Goal: Task Accomplishment & Management: Manage account settings

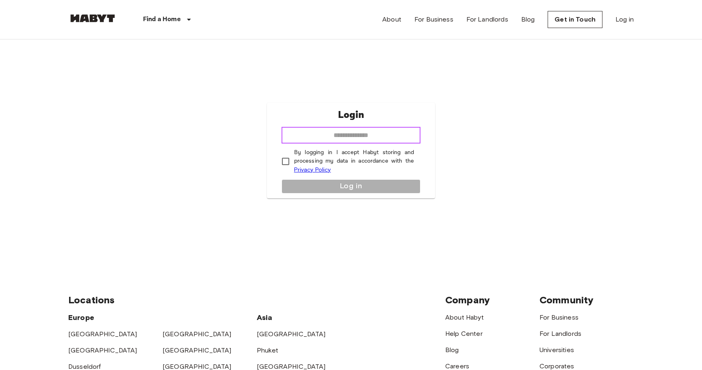
click at [328, 131] on input "email" at bounding box center [351, 135] width 139 height 16
type input "**********"
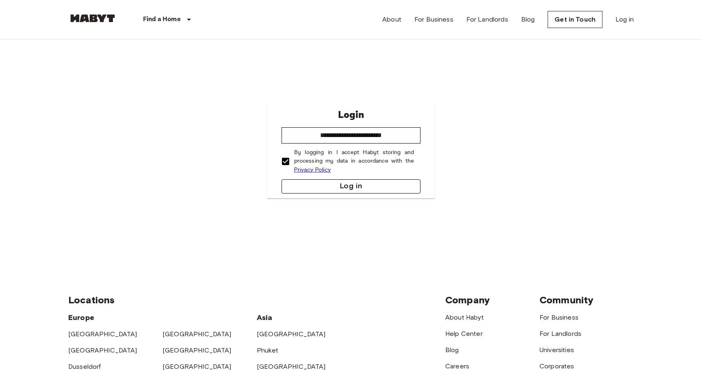
click at [335, 185] on button "Log in" at bounding box center [351, 186] width 139 height 14
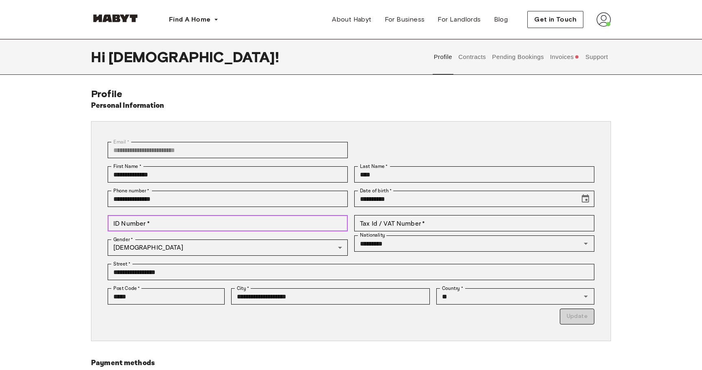
click at [179, 226] on input "ID Number   *" at bounding box center [228, 223] width 240 height 16
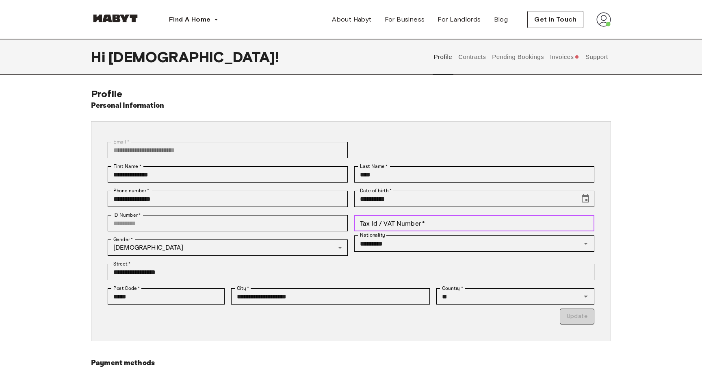
click at [495, 228] on input "Tax Id / VAT Number   *" at bounding box center [474, 223] width 240 height 16
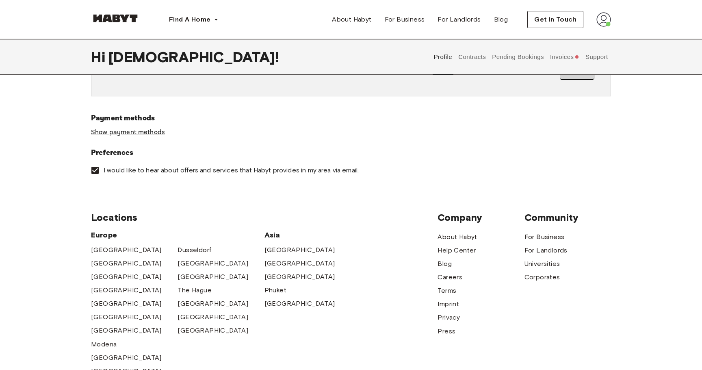
scroll to position [239, 0]
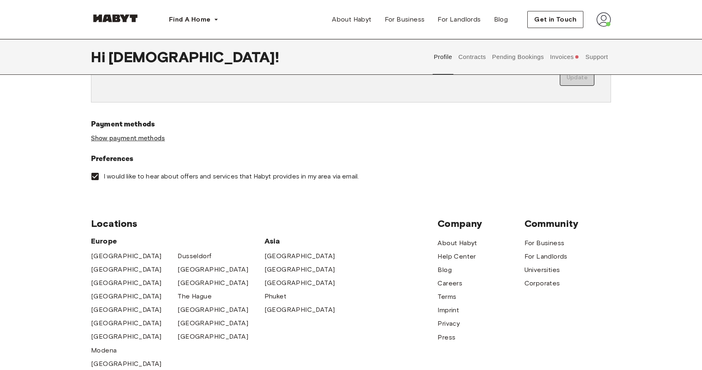
click at [142, 140] on link "Show payment methods" at bounding box center [128, 138] width 74 height 9
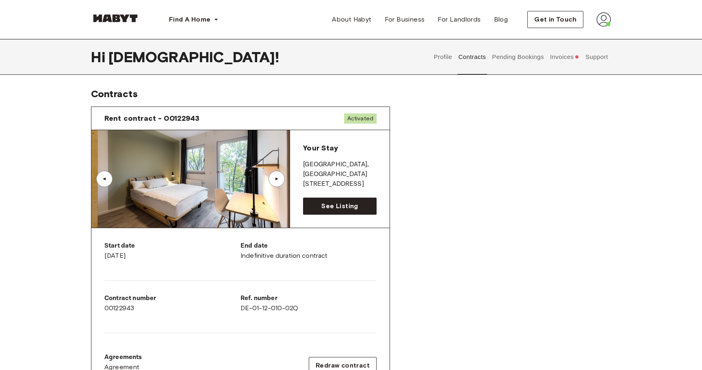
click at [559, 63] on button "Invoices" at bounding box center [564, 57] width 31 height 36
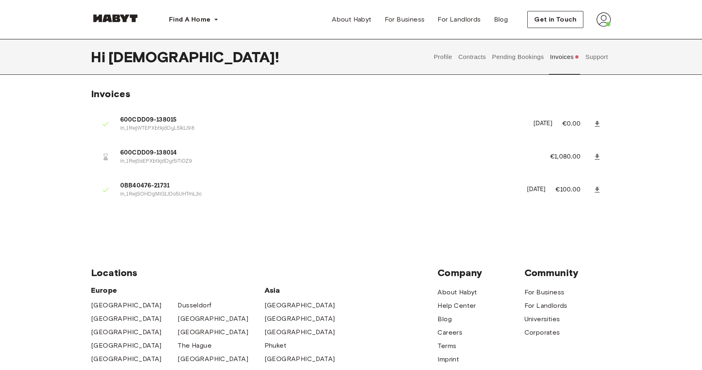
click at [598, 158] on icon at bounding box center [597, 157] width 8 height 8
click at [598, 125] on icon at bounding box center [597, 124] width 8 height 8
click at [595, 191] on icon at bounding box center [597, 190] width 8 height 8
click at [596, 190] on icon at bounding box center [597, 190] width 8 height 8
click at [517, 65] on button "Pending Bookings" at bounding box center [518, 57] width 54 height 36
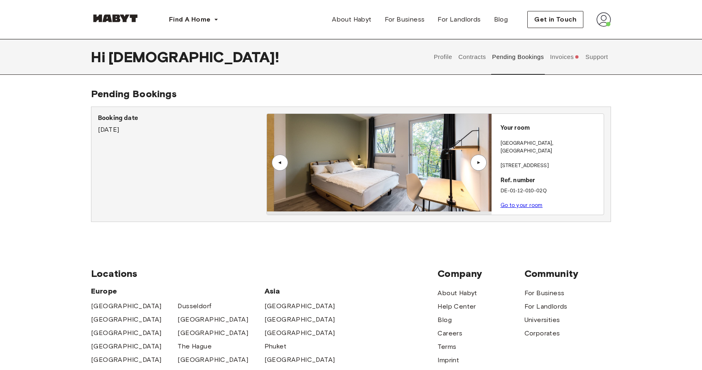
click at [562, 59] on button "Invoices" at bounding box center [564, 57] width 31 height 36
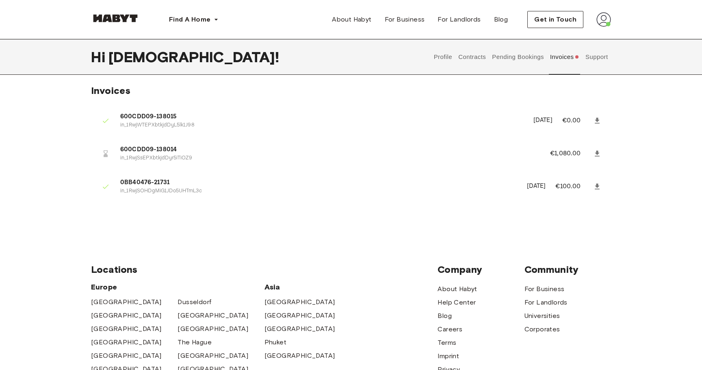
scroll to position [17, 0]
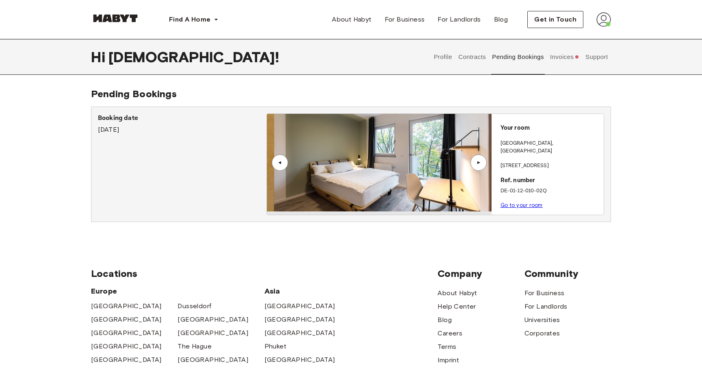
click at [479, 167] on div "▲" at bounding box center [479, 162] width 16 height 16
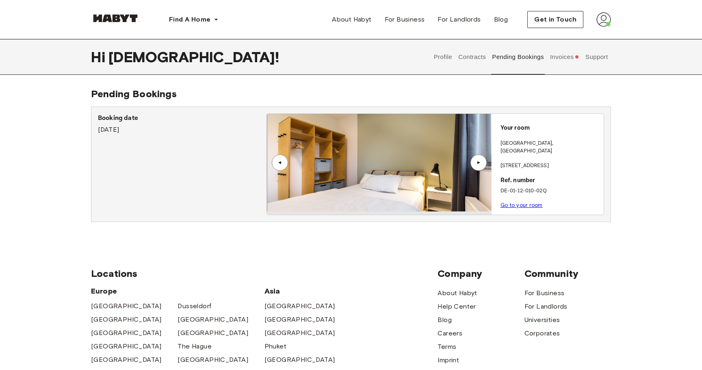
click at [478, 167] on div "▲" at bounding box center [479, 162] width 16 height 16
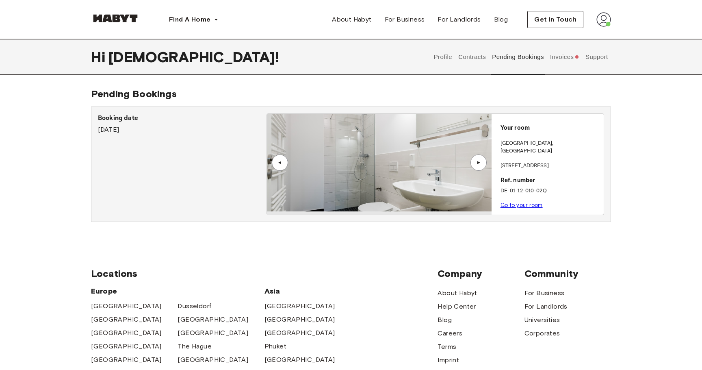
click at [477, 167] on div "▲" at bounding box center [479, 162] width 16 height 16
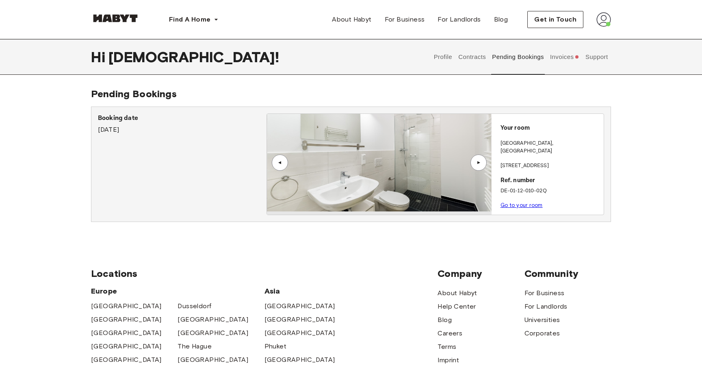
click at [274, 161] on div "▲" at bounding box center [280, 162] width 16 height 16
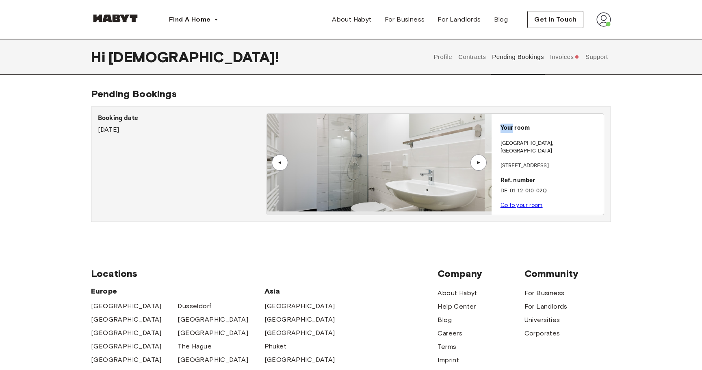
click at [274, 161] on div "▲" at bounding box center [280, 162] width 16 height 16
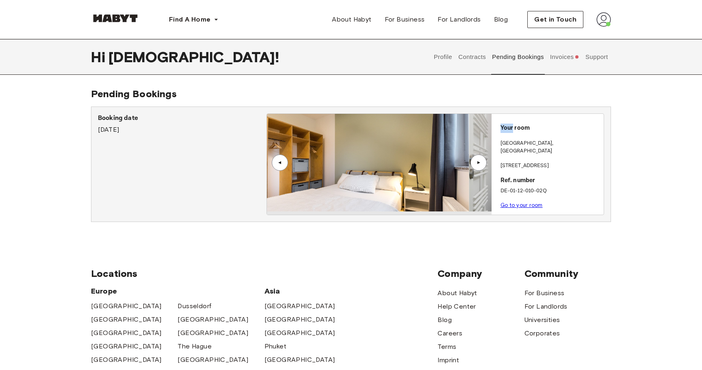
click at [276, 162] on div "▲" at bounding box center [280, 162] width 8 height 5
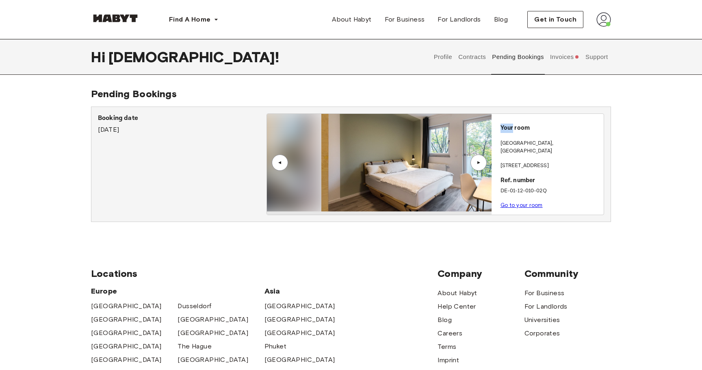
click at [276, 162] on div "▲" at bounding box center [280, 162] width 8 height 5
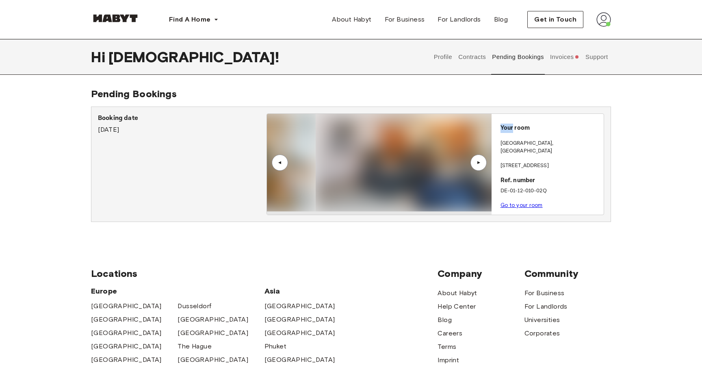
click at [276, 162] on div "▲" at bounding box center [280, 162] width 8 height 5
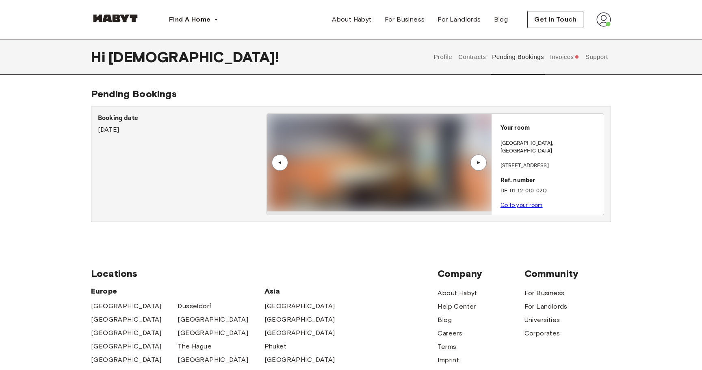
click at [476, 166] on div "▲" at bounding box center [479, 162] width 16 height 16
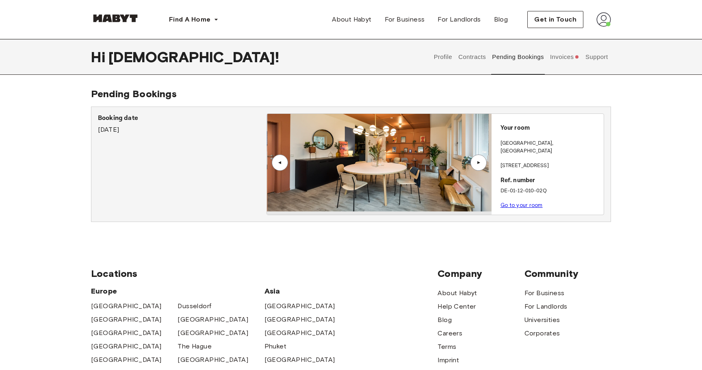
click at [476, 166] on div "▲" at bounding box center [479, 162] width 16 height 16
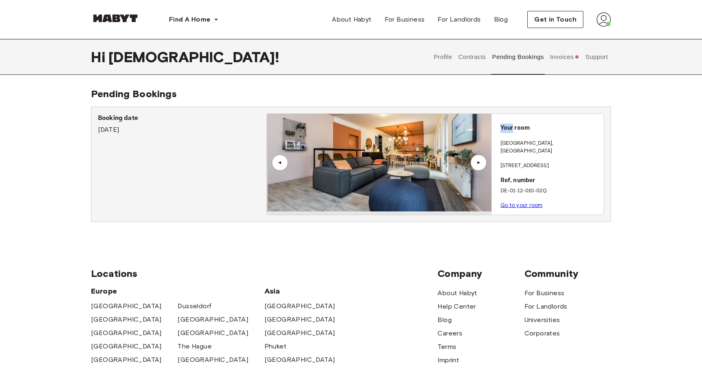
click at [476, 166] on div "▲" at bounding box center [479, 162] width 16 height 16
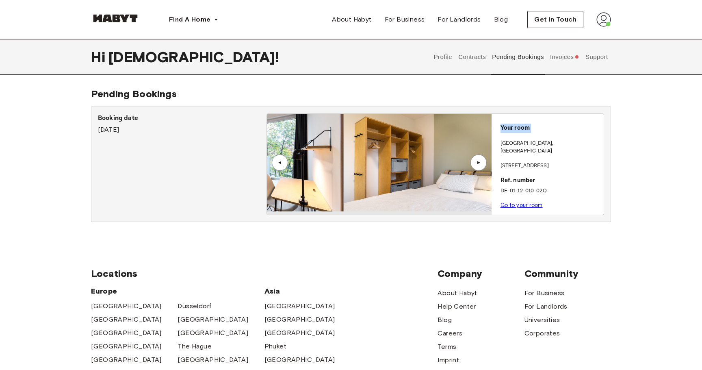
click at [476, 166] on div "▲" at bounding box center [479, 162] width 16 height 16
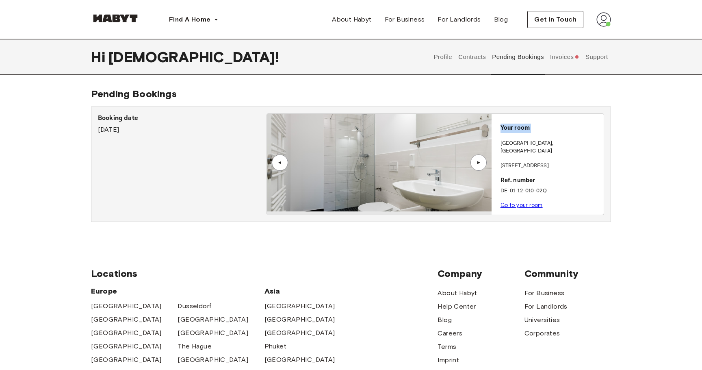
click at [278, 172] on img at bounding box center [379, 163] width 224 height 98
click at [278, 169] on div "▲" at bounding box center [280, 162] width 16 height 16
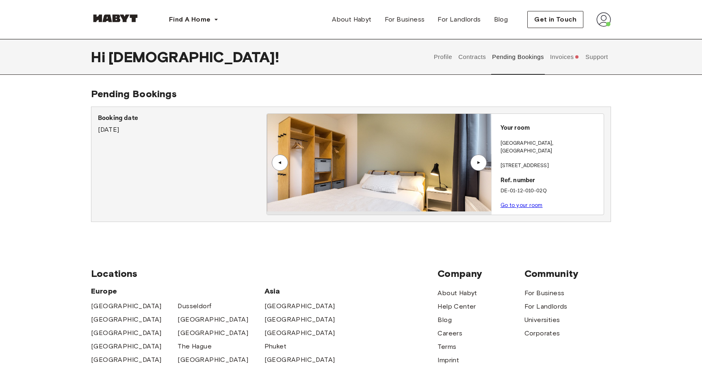
click at [275, 164] on div "▲" at bounding box center [280, 162] width 16 height 16
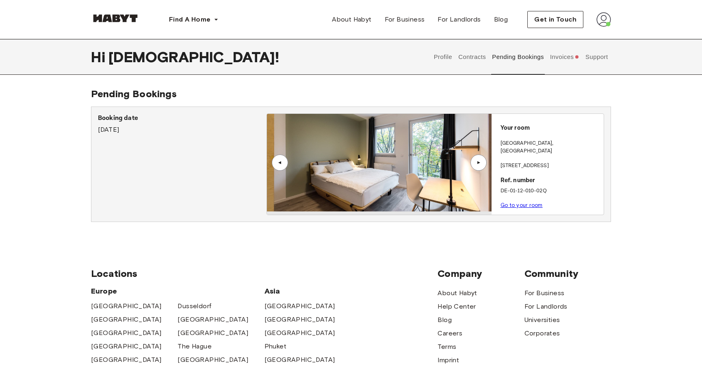
click at [479, 164] on div "▲" at bounding box center [479, 162] width 8 height 5
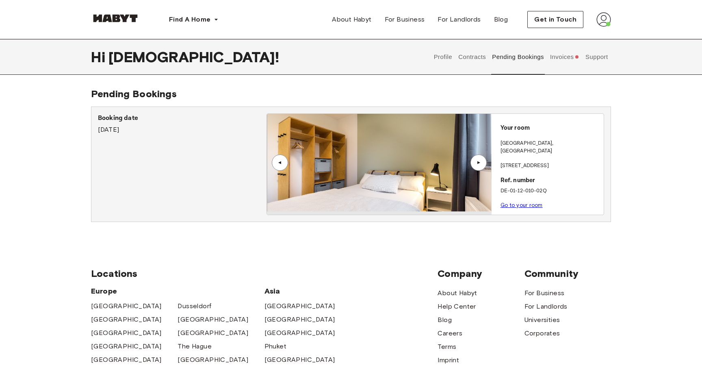
click at [281, 163] on div "▲" at bounding box center [280, 162] width 8 height 5
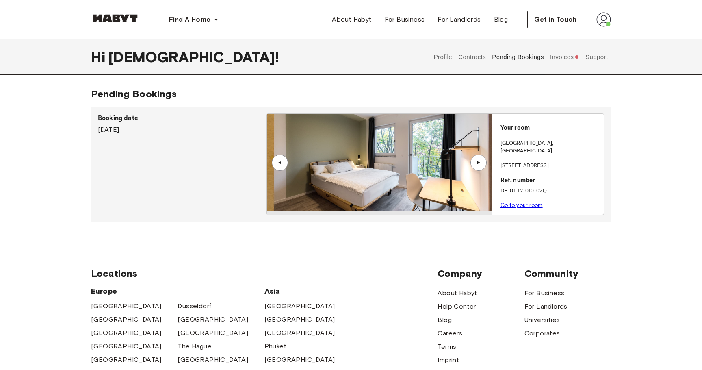
click at [278, 167] on div "▲" at bounding box center [280, 162] width 16 height 16
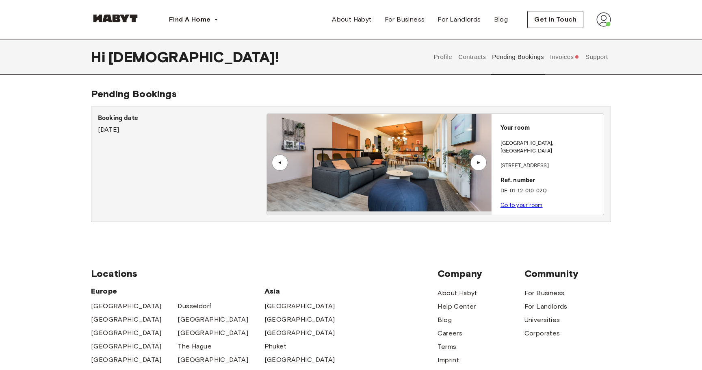
click at [481, 159] on div "▲" at bounding box center [479, 162] width 16 height 16
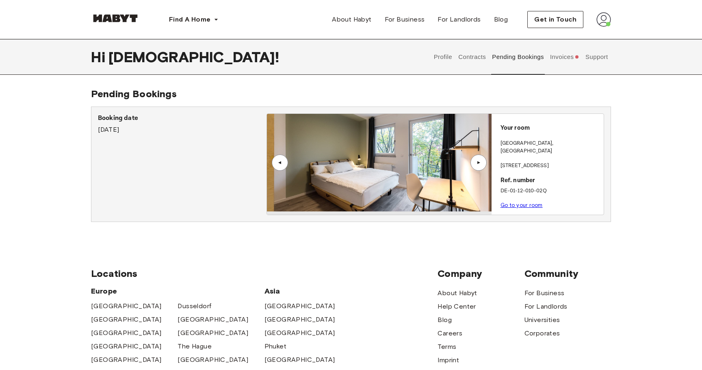
click at [278, 165] on div "▲" at bounding box center [280, 162] width 8 height 5
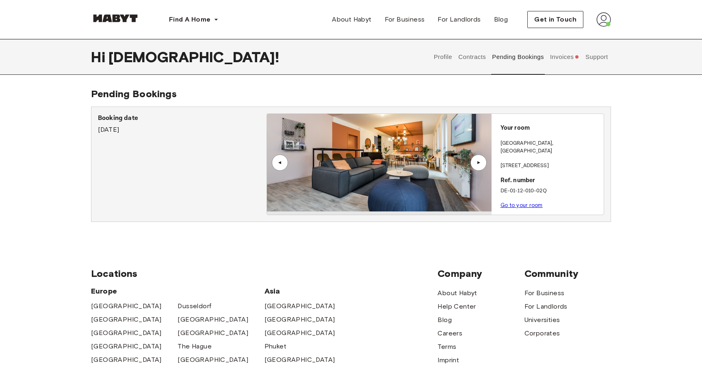
click at [479, 166] on div "▲" at bounding box center [479, 162] width 16 height 16
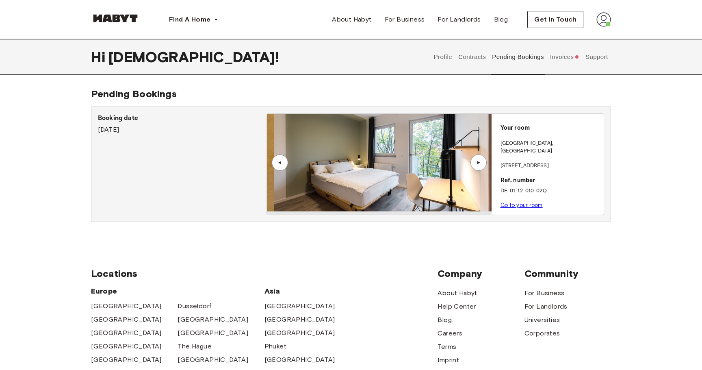
click at [279, 163] on div "▲" at bounding box center [280, 162] width 8 height 5
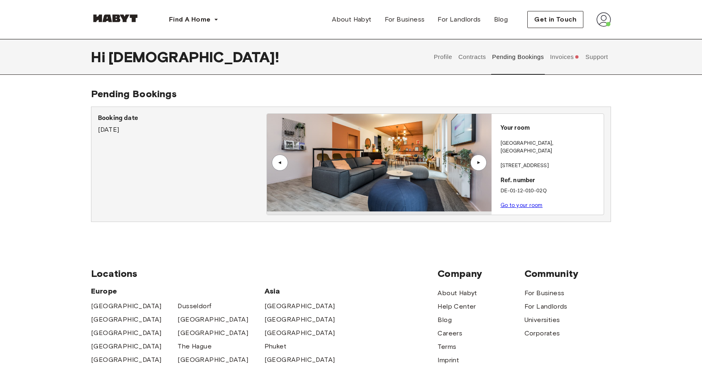
click at [476, 166] on div "▲" at bounding box center [479, 162] width 16 height 16
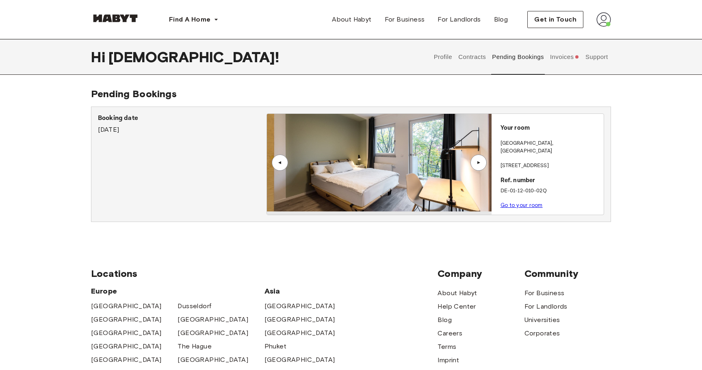
click at [562, 59] on button "Invoices" at bounding box center [564, 57] width 31 height 36
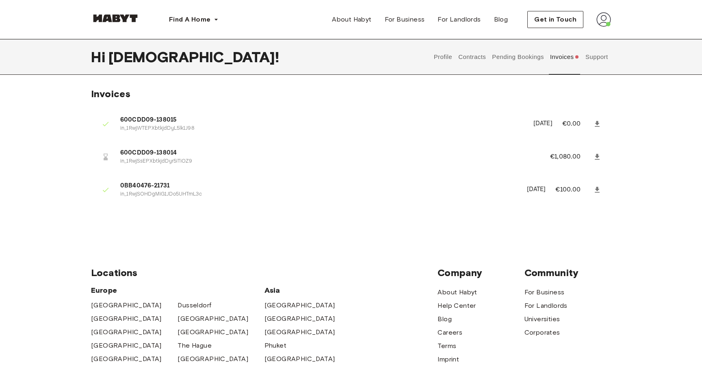
click at [591, 61] on button "Support" at bounding box center [597, 57] width 25 height 36
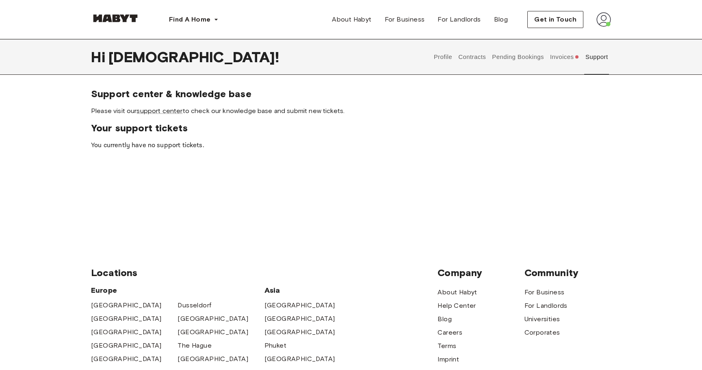
click at [512, 62] on button "Pending Bookings" at bounding box center [518, 57] width 54 height 36
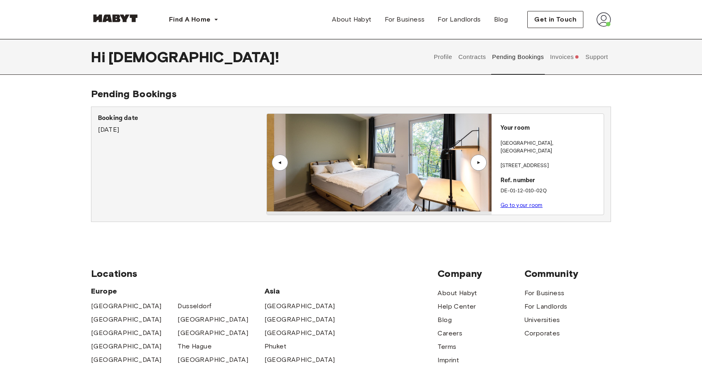
click at [465, 65] on button "Contracts" at bounding box center [473, 57] width 30 height 36
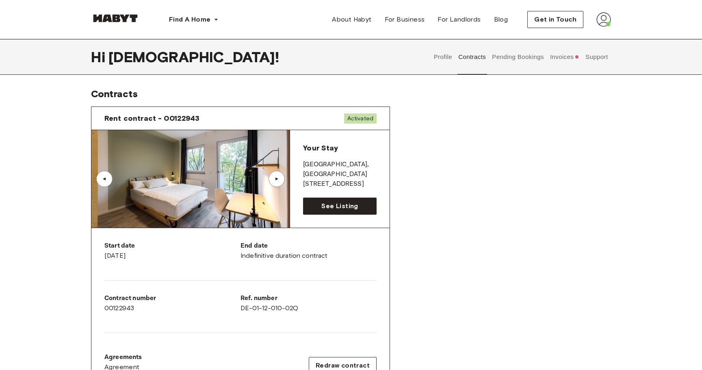
click at [504, 61] on button "Pending Bookings" at bounding box center [518, 57] width 54 height 36
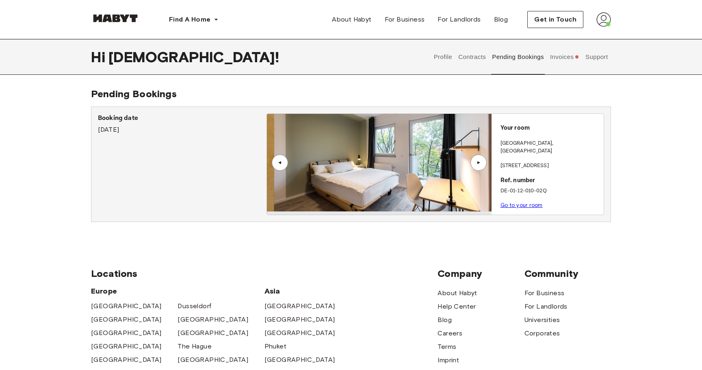
click at [461, 61] on button "Contracts" at bounding box center [473, 57] width 30 height 36
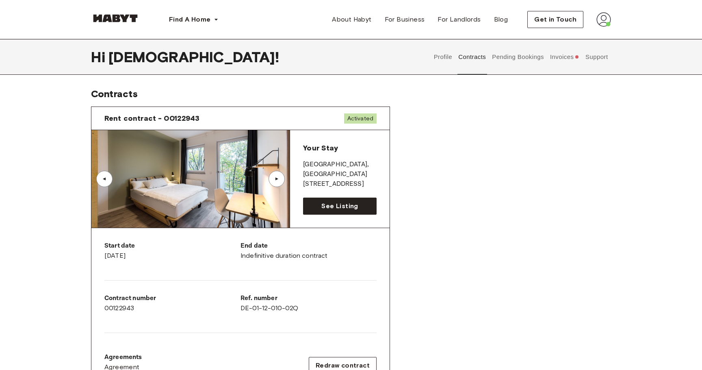
click at [493, 58] on button "Pending Bookings" at bounding box center [518, 57] width 54 height 36
click at [471, 58] on button "Contracts" at bounding box center [473, 57] width 30 height 36
click at [439, 61] on button "Profile" at bounding box center [443, 57] width 21 height 36
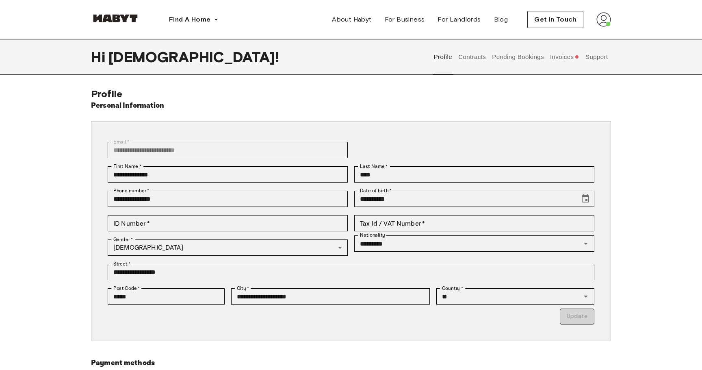
click at [467, 58] on button "Contracts" at bounding box center [473, 57] width 30 height 36
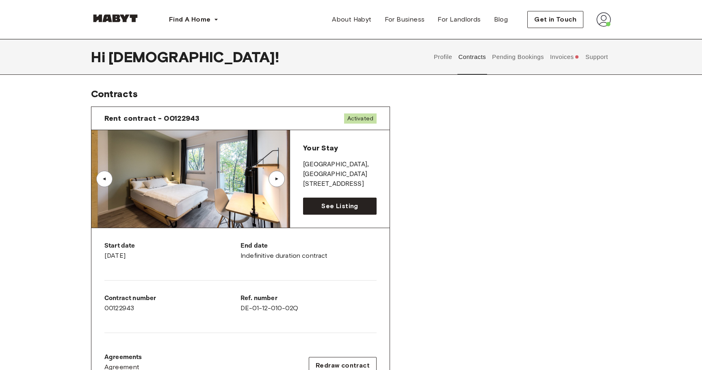
click at [446, 56] on button "Profile" at bounding box center [443, 57] width 21 height 36
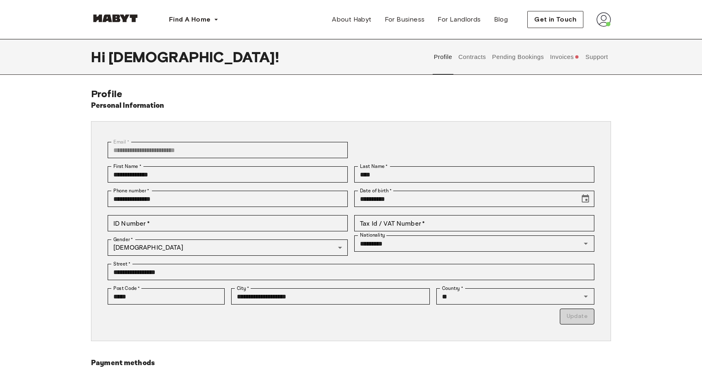
click at [463, 57] on button "Contracts" at bounding box center [473, 57] width 30 height 36
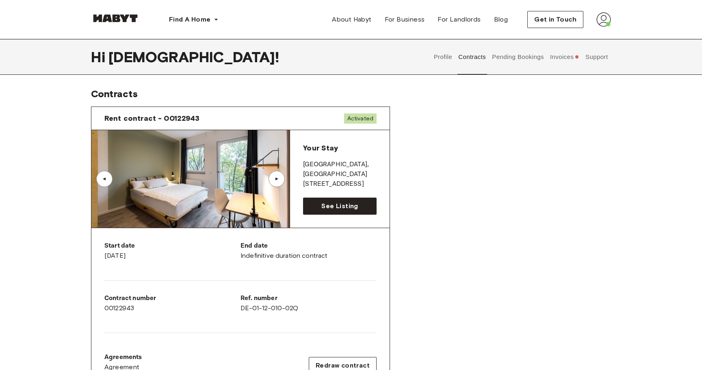
click at [437, 57] on button "Profile" at bounding box center [443, 57] width 21 height 36
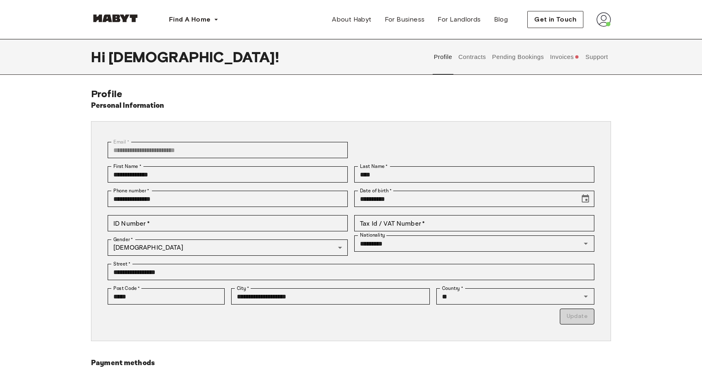
click at [474, 57] on button "Contracts" at bounding box center [473, 57] width 30 height 36
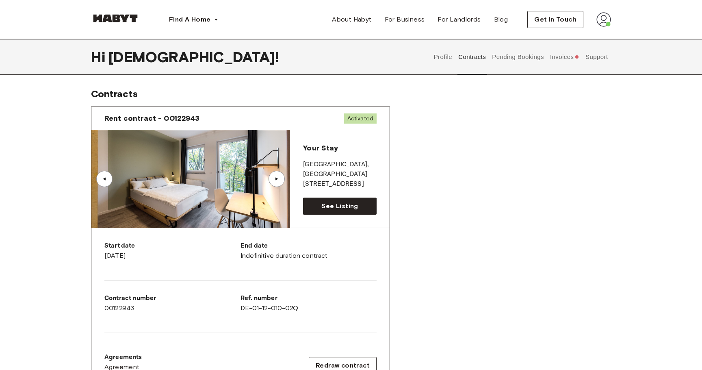
click at [608, 22] on img at bounding box center [604, 19] width 15 height 15
click at [604, 22] on img at bounding box center [604, 19] width 15 height 15
click at [577, 57] on span "Log out" at bounding box center [581, 55] width 24 height 10
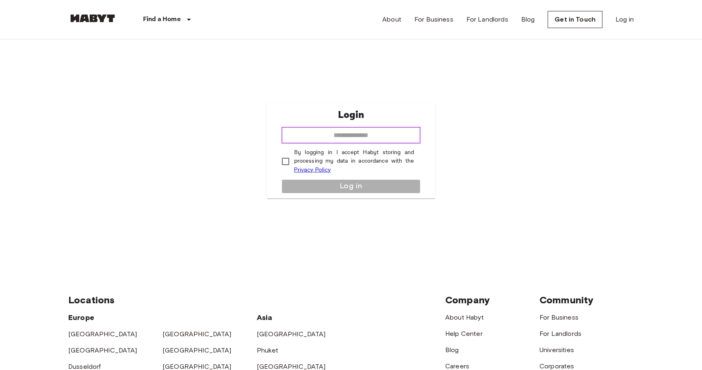
click at [342, 139] on input "email" at bounding box center [351, 135] width 139 height 16
type input "**********"
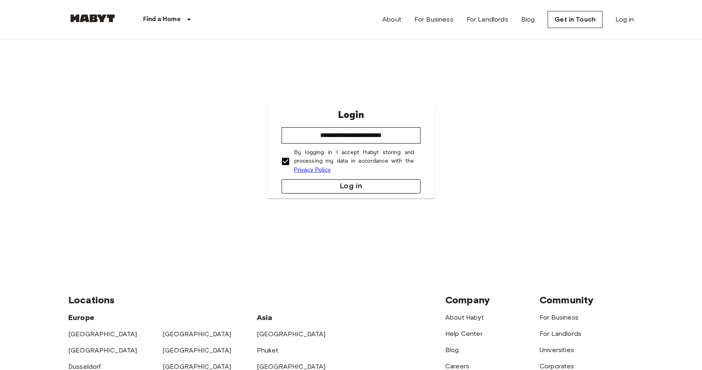
click at [322, 189] on button "Log in" at bounding box center [351, 186] width 139 height 14
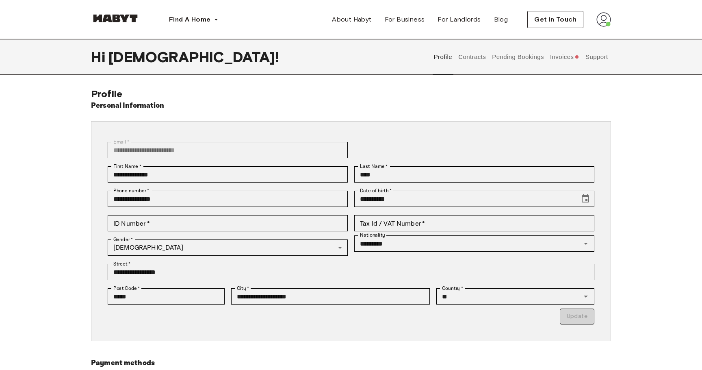
click at [500, 59] on button "Pending Bookings" at bounding box center [518, 57] width 54 height 36
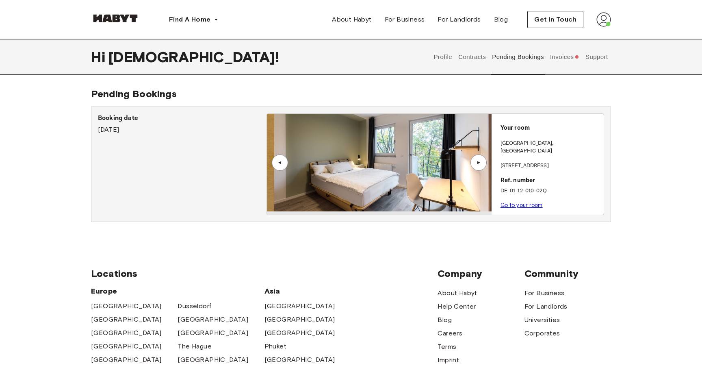
click at [463, 62] on button "Contracts" at bounding box center [473, 57] width 30 height 36
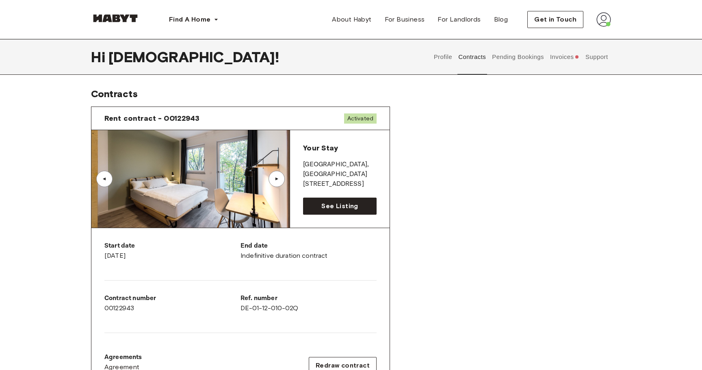
click at [558, 60] on button "Invoices" at bounding box center [564, 57] width 31 height 36
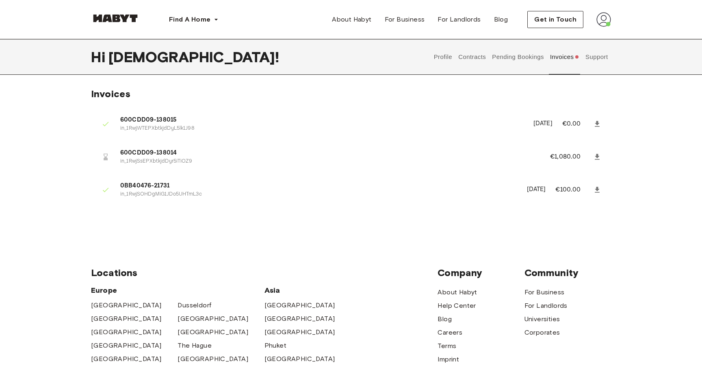
drag, startPoint x: 102, startPoint y: 156, endPoint x: 108, endPoint y: 159, distance: 7.1
click at [108, 159] on icon at bounding box center [106, 157] width 8 height 8
click at [515, 64] on button "Pending Bookings" at bounding box center [518, 57] width 54 height 36
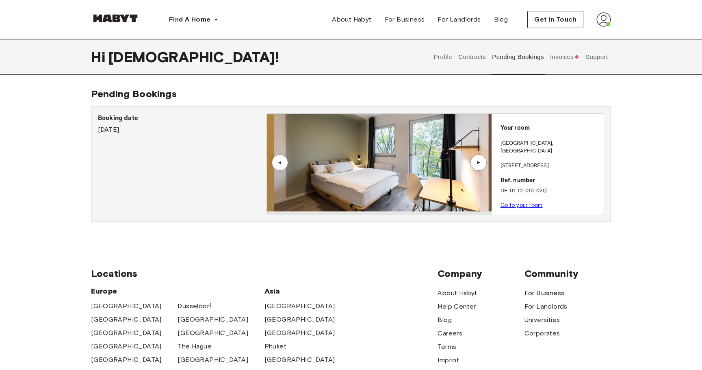
click at [556, 56] on button "Invoices" at bounding box center [564, 57] width 31 height 36
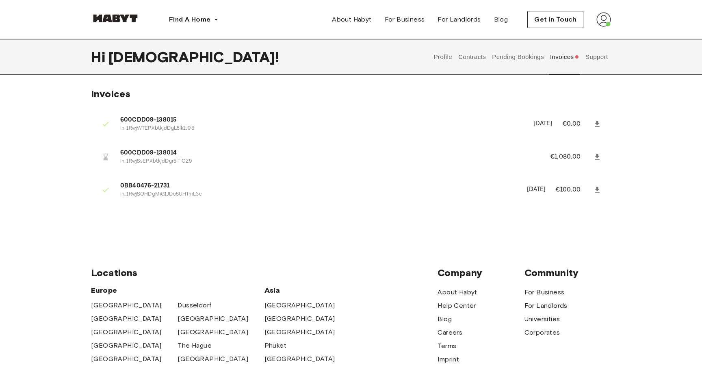
click at [522, 65] on button "Pending Bookings" at bounding box center [518, 57] width 54 height 36
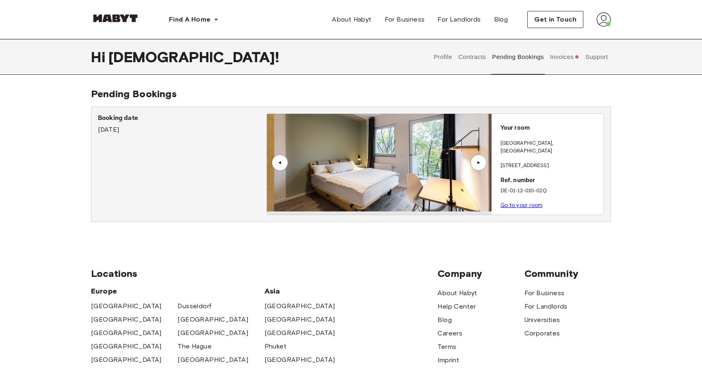
click at [557, 64] on button "Invoices" at bounding box center [564, 57] width 31 height 36
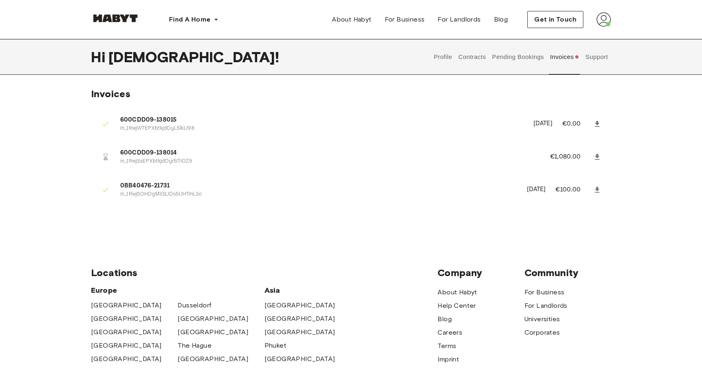
click at [497, 63] on button "Pending Bookings" at bounding box center [518, 57] width 54 height 36
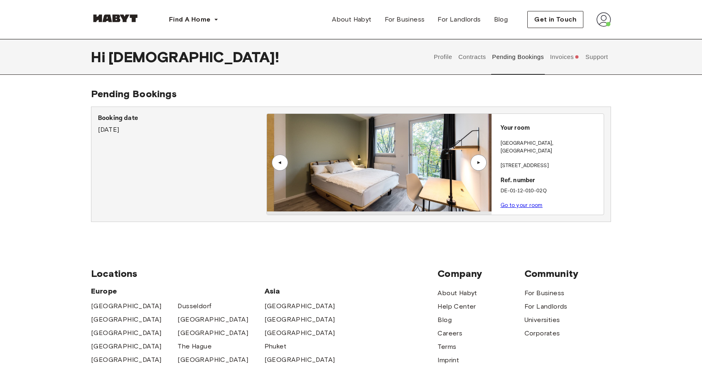
click at [560, 63] on button "Invoices" at bounding box center [564, 57] width 31 height 36
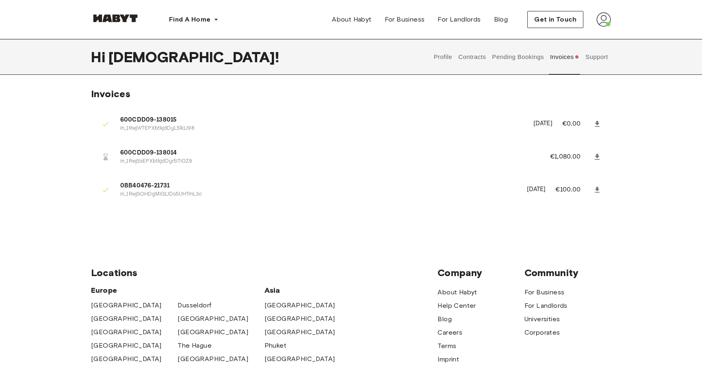
click at [532, 58] on button "Pending Bookings" at bounding box center [518, 57] width 54 height 36
click at [559, 58] on button "Invoices" at bounding box center [564, 57] width 31 height 36
click at [516, 60] on button "Pending Bookings" at bounding box center [518, 57] width 54 height 36
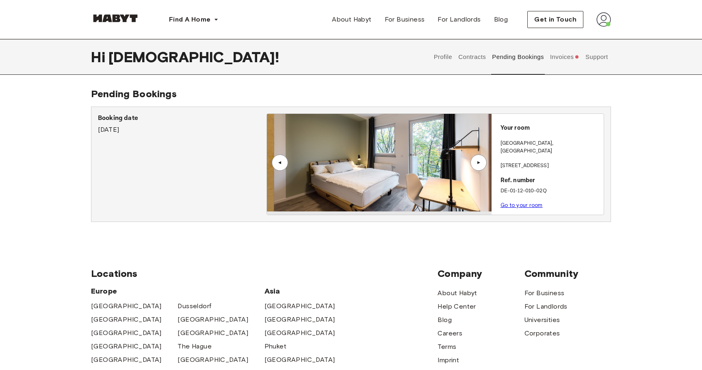
click at [568, 60] on button "Invoices" at bounding box center [564, 57] width 31 height 36
click at [572, 60] on button "Invoices" at bounding box center [564, 57] width 31 height 36
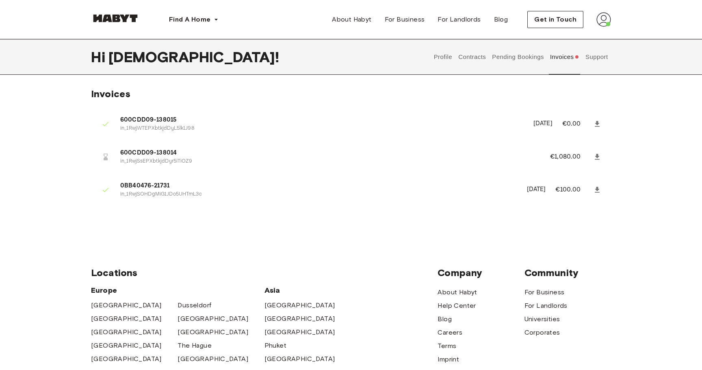
click at [598, 63] on button "Support" at bounding box center [597, 57] width 25 height 36
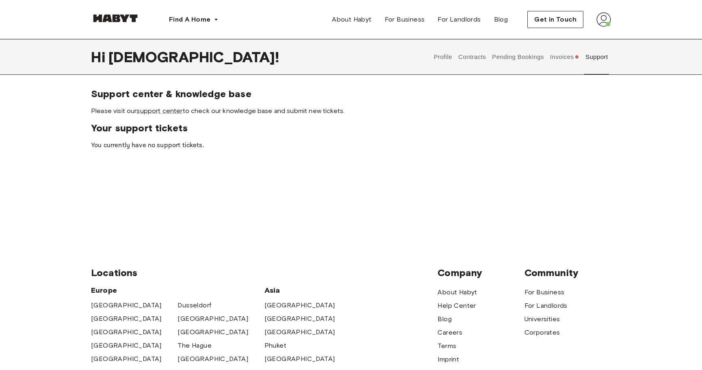
click at [474, 62] on button "Contracts" at bounding box center [473, 57] width 30 height 36
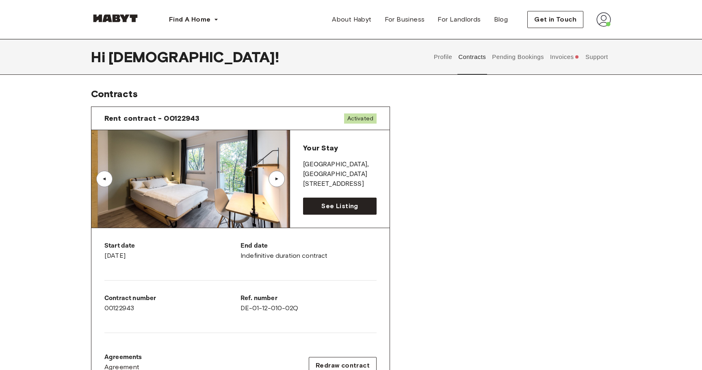
click at [503, 59] on button "Pending Bookings" at bounding box center [518, 57] width 54 height 36
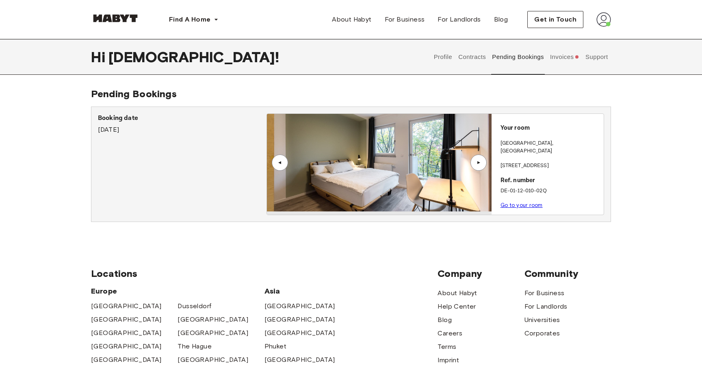
click at [533, 60] on button "Pending Bookings" at bounding box center [518, 57] width 54 height 36
click at [561, 60] on button "Invoices" at bounding box center [564, 57] width 31 height 36
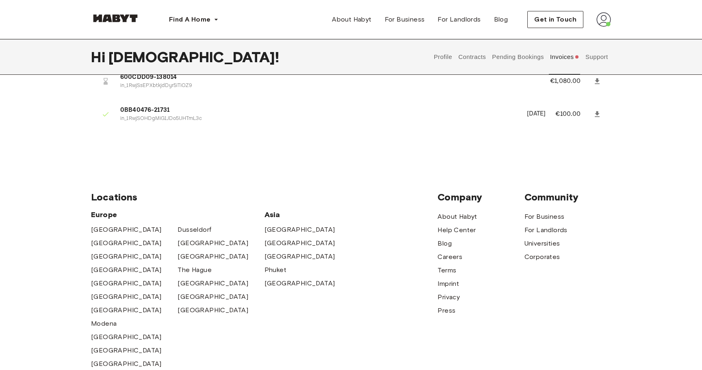
scroll to position [12, 0]
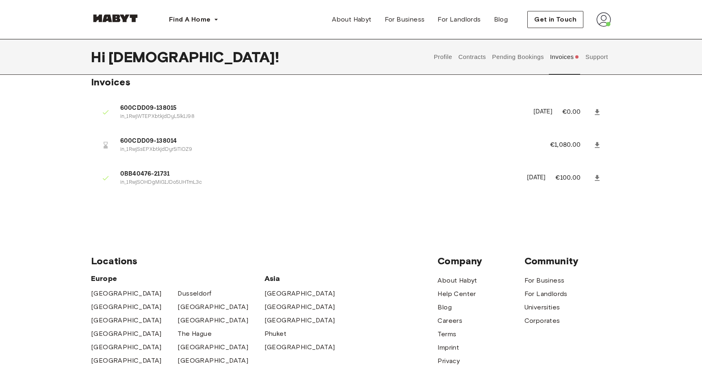
click at [431, 57] on div "Profile Contracts Pending Bookings Invoices Support" at bounding box center [521, 57] width 180 height 36
